Goal: Task Accomplishment & Management: Manage account settings

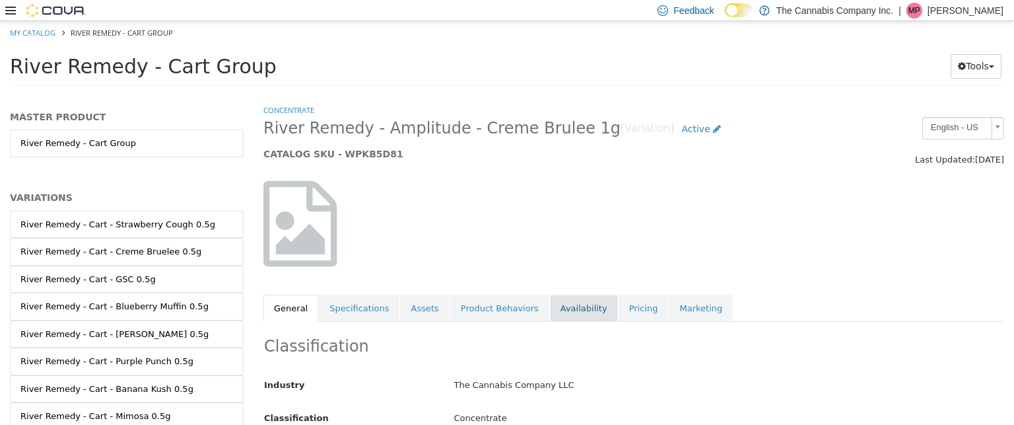
click at [563, 307] on link "Availability" at bounding box center [584, 308] width 68 height 28
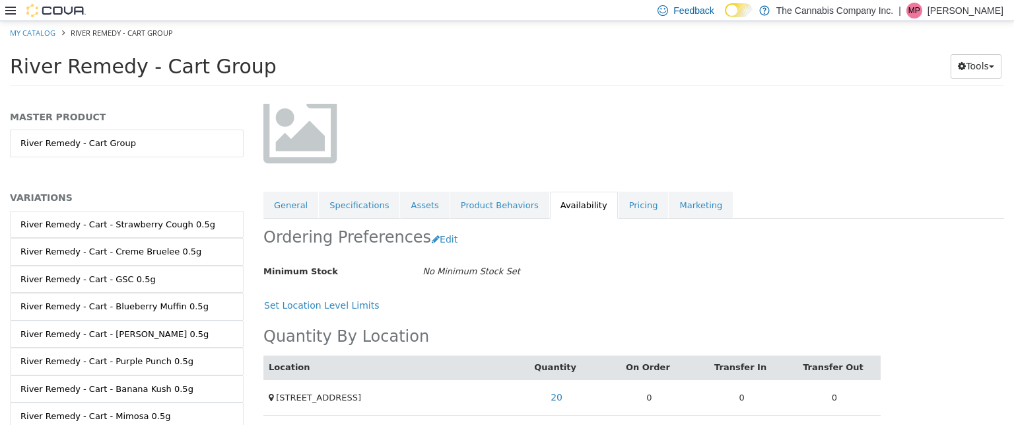
scroll to position [106, 0]
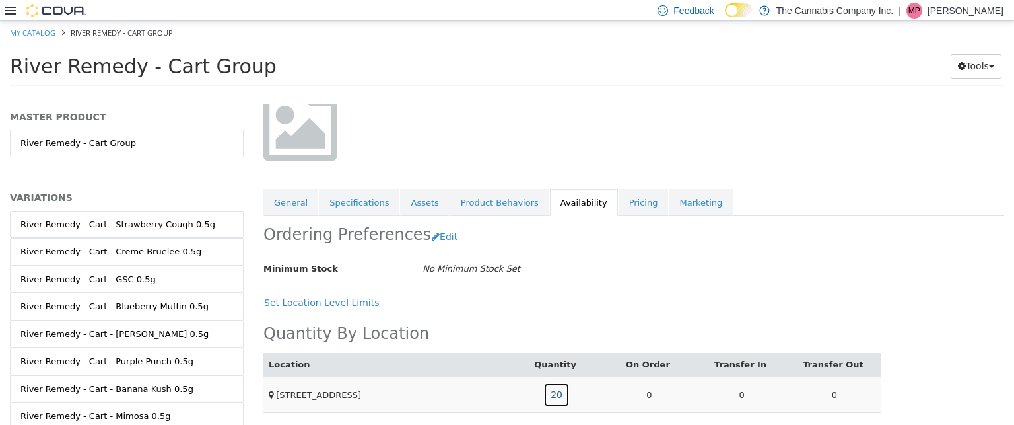
click at [557, 395] on link "20" at bounding box center [556, 394] width 26 height 24
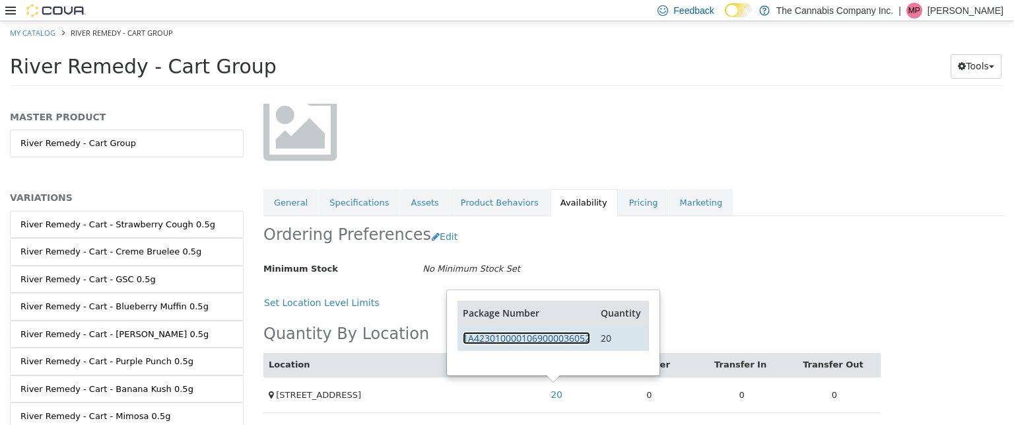
click at [555, 339] on link "1A4230100001069000036052" at bounding box center [526, 337] width 127 height 13
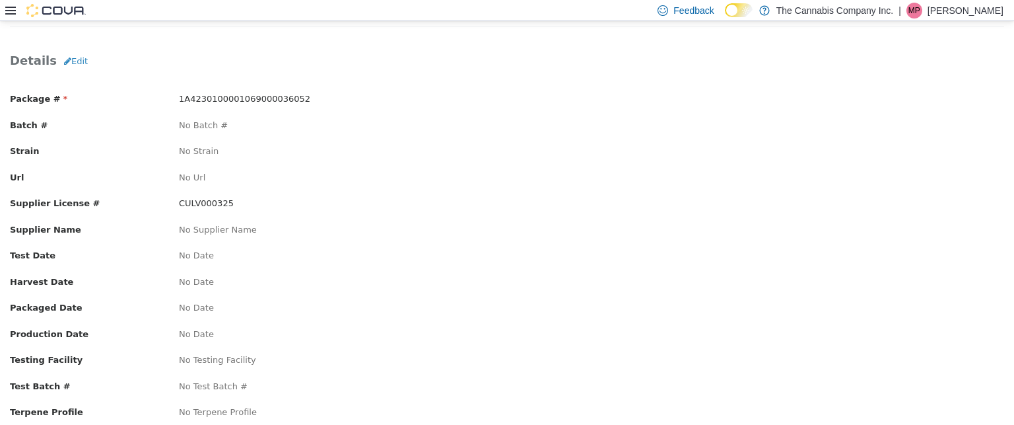
scroll to position [32, 0]
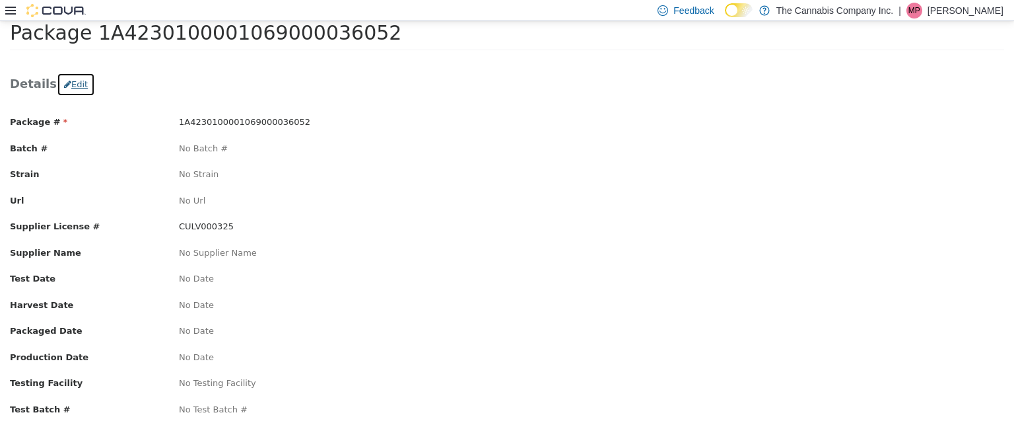
click at [72, 86] on button "Edit" at bounding box center [76, 85] width 38 height 24
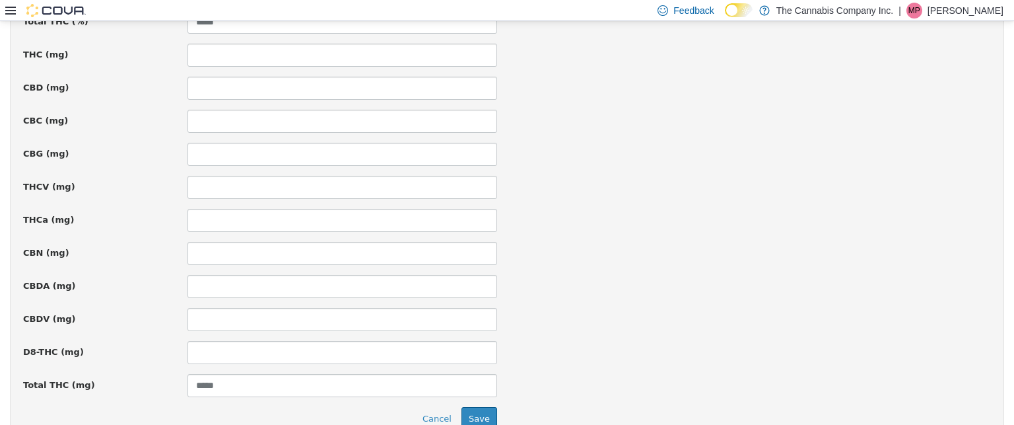
scroll to position [1002, 0]
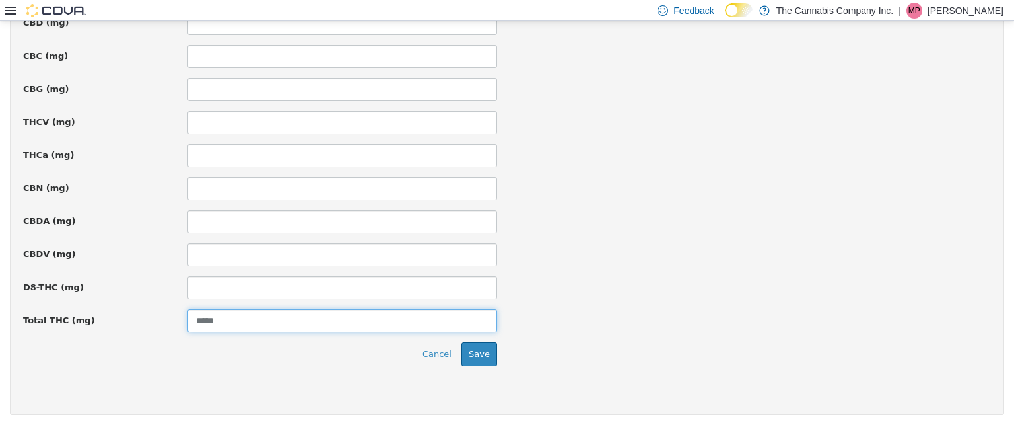
click at [247, 319] on input "*****" at bounding box center [343, 320] width 310 height 23
drag, startPoint x: 472, startPoint y: 359, endPoint x: 466, endPoint y: 353, distance: 8.0
click at [466, 353] on button "Save" at bounding box center [480, 354] width 36 height 24
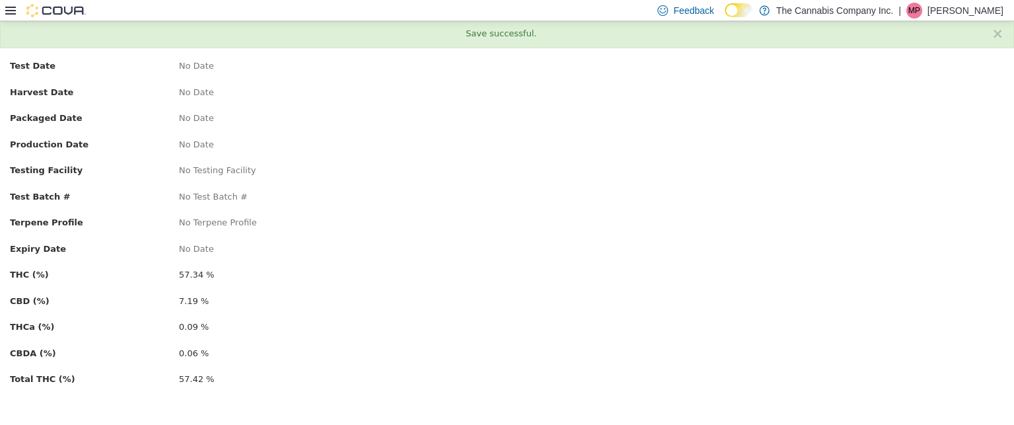
scroll to position [0, 0]
